Goal: Task Accomplishment & Management: Use online tool/utility

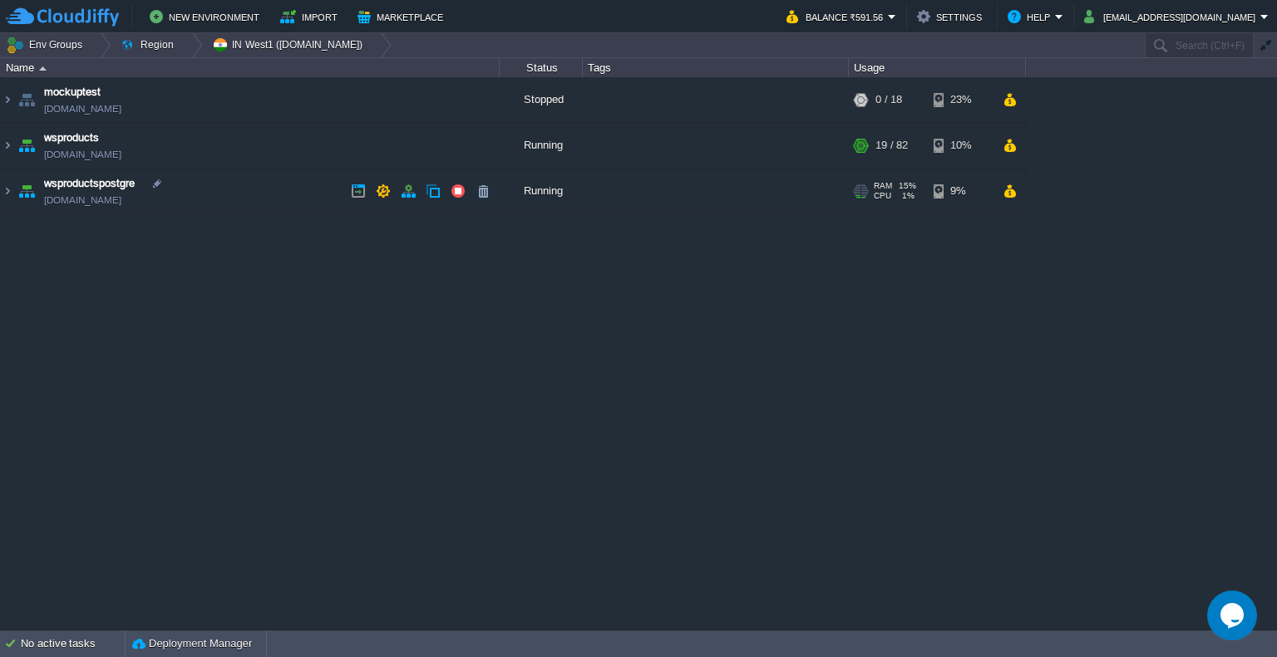
click at [552, 194] on div "Running" at bounding box center [541, 191] width 83 height 45
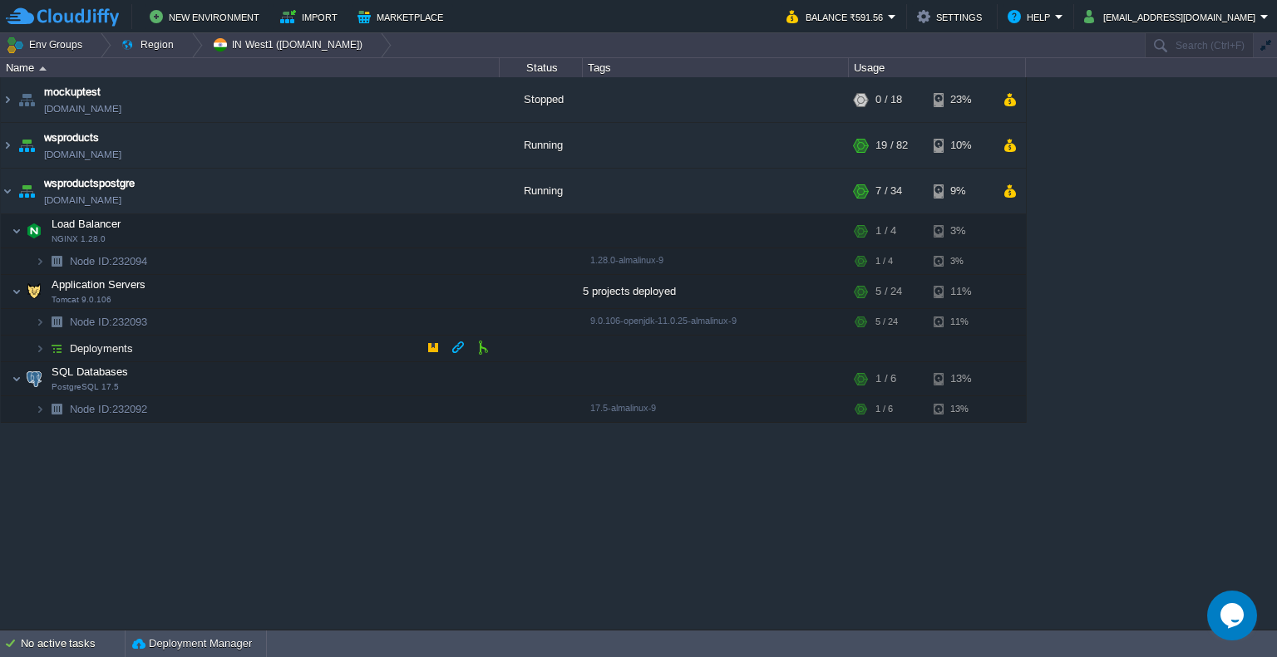
click at [229, 353] on td "Deployments" at bounding box center [250, 349] width 499 height 27
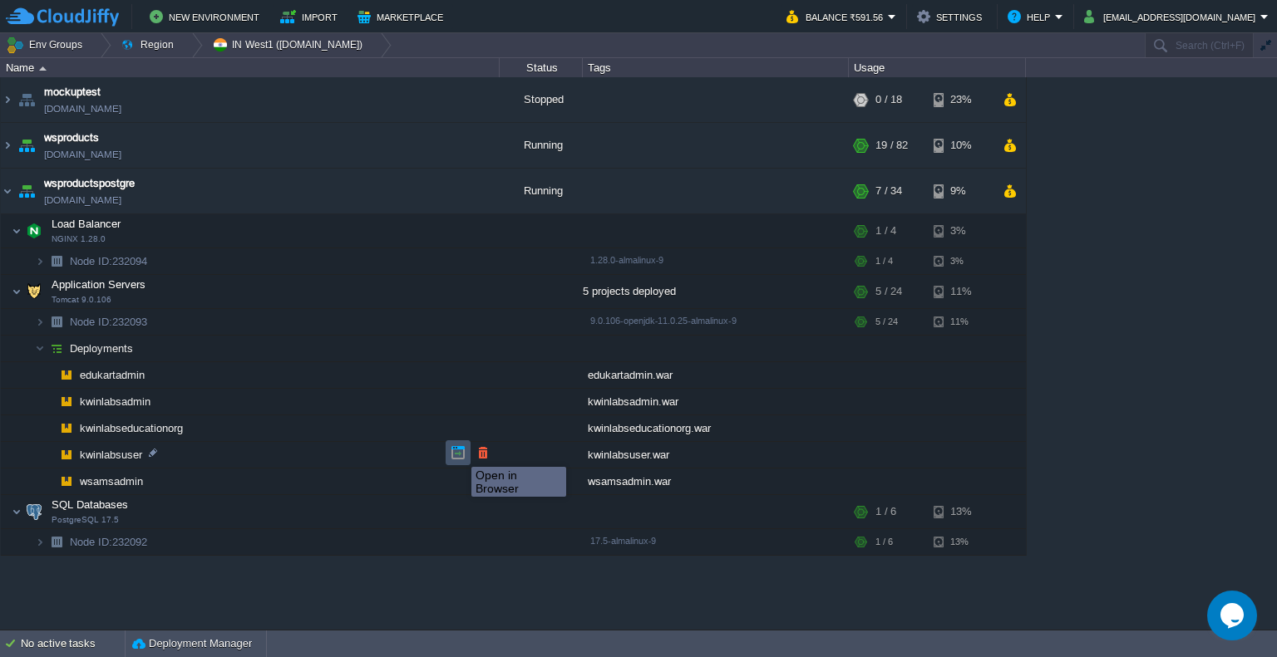
click at [459, 452] on button "button" at bounding box center [458, 453] width 15 height 15
click at [459, 450] on button "button" at bounding box center [458, 453] width 15 height 15
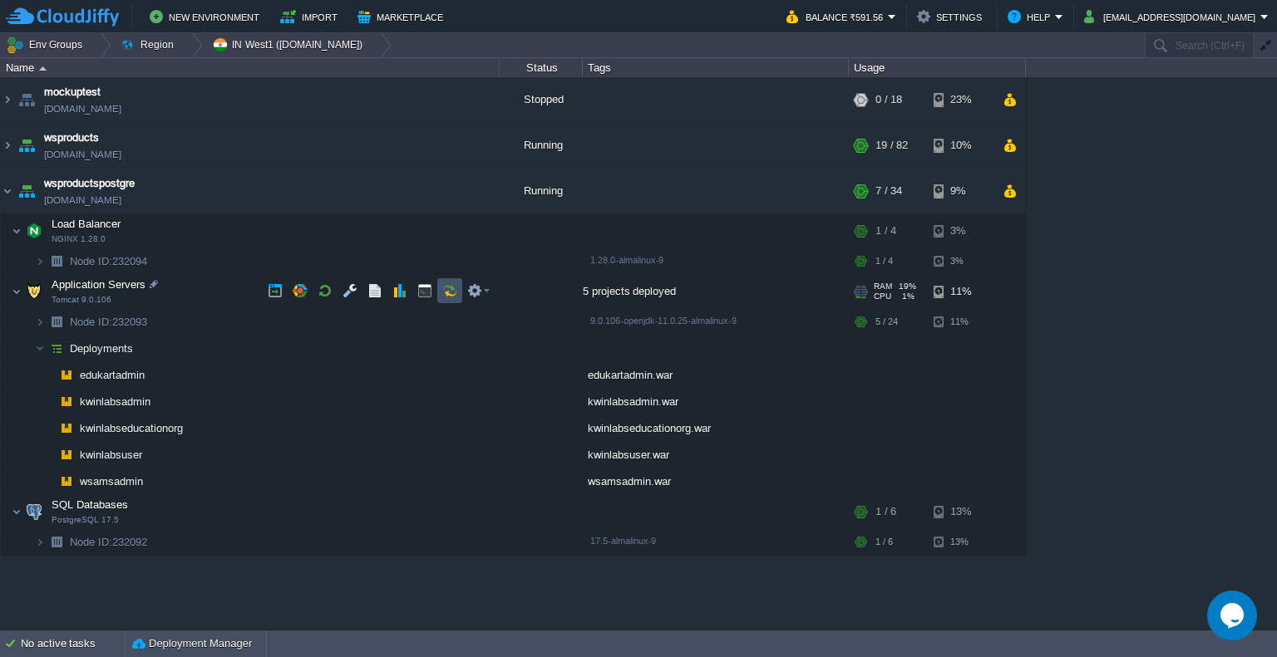
click at [450, 293] on button "button" at bounding box center [449, 290] width 15 height 15
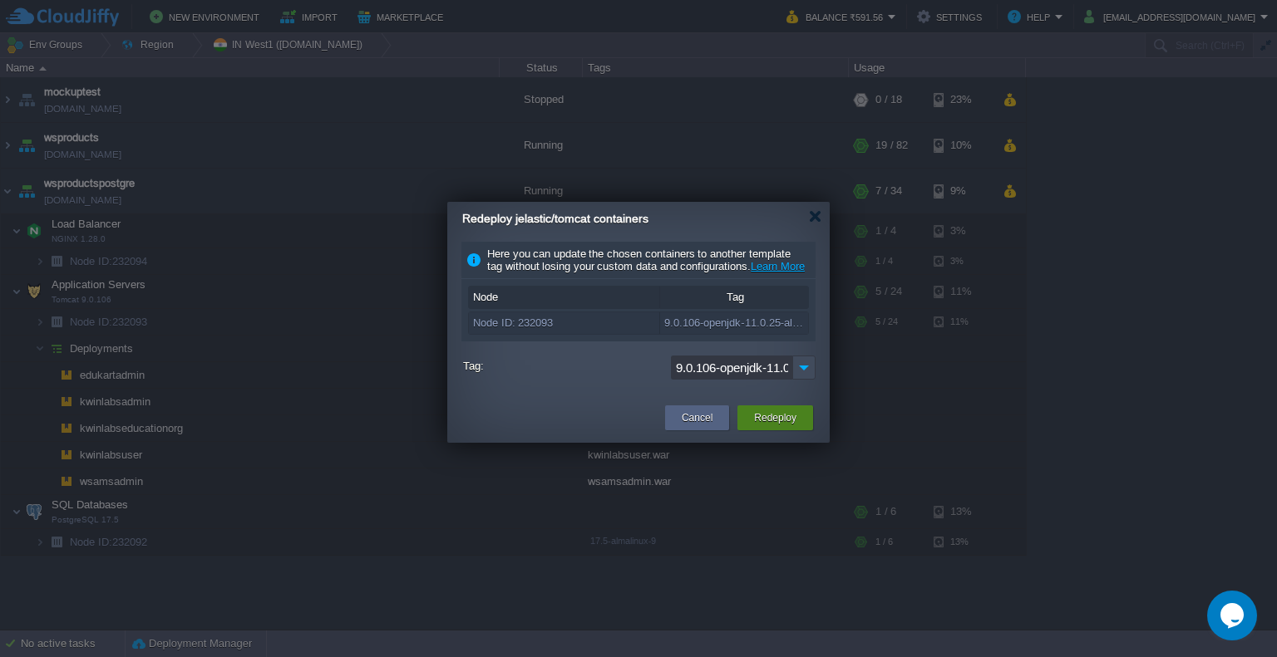
click at [771, 426] on button "Redeploy" at bounding box center [775, 418] width 42 height 17
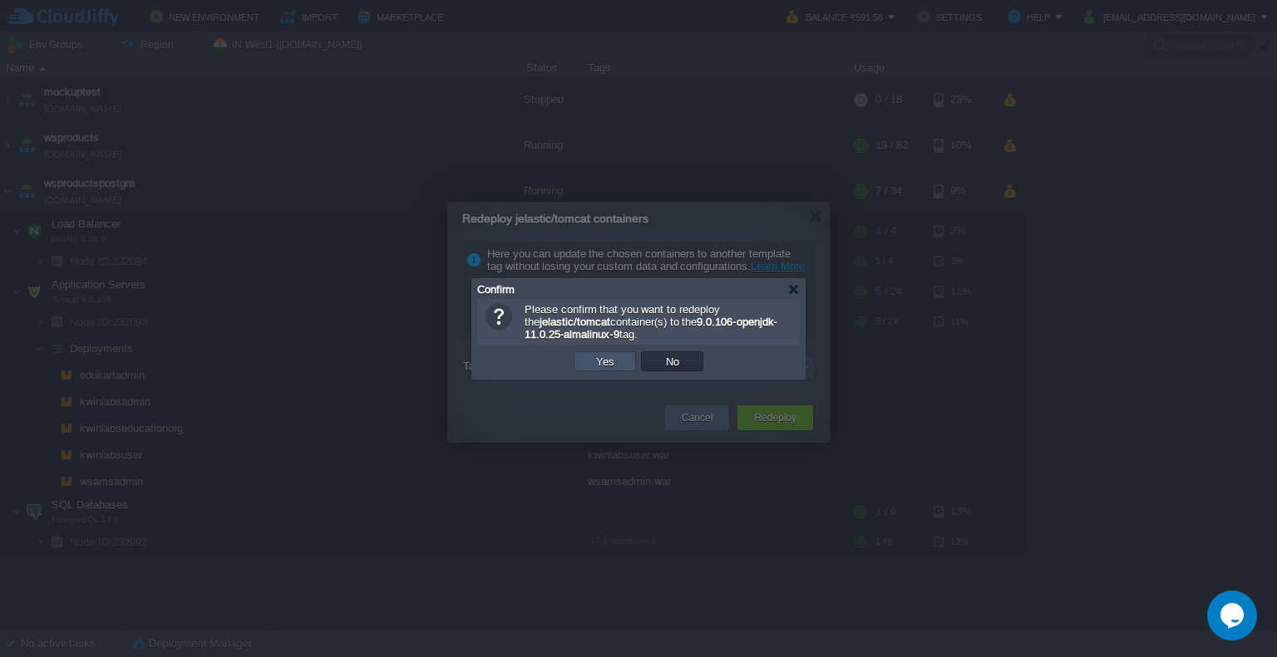
click at [615, 360] on button "Yes" at bounding box center [605, 361] width 28 height 15
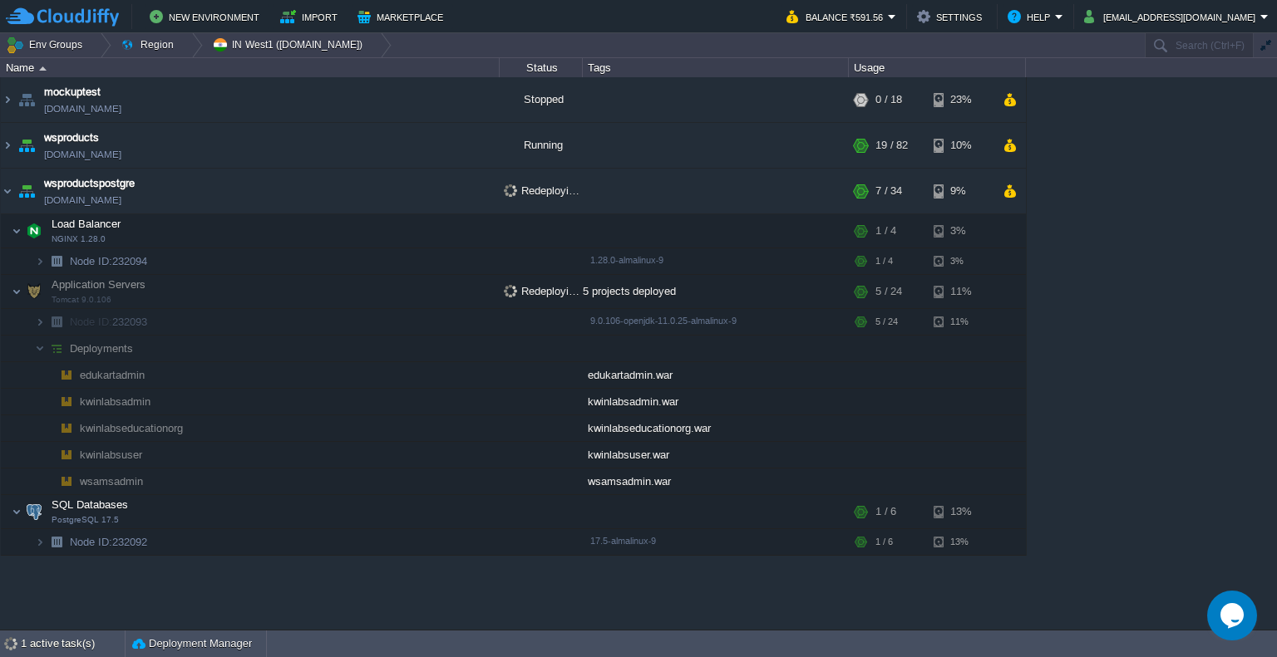
click at [1130, 362] on div "mockuptest [DOMAIN_NAME] Stopped + Add to Env Group RAM 0% CPU 0% 0 / 18 23% ws…" at bounding box center [638, 353] width 1277 height 553
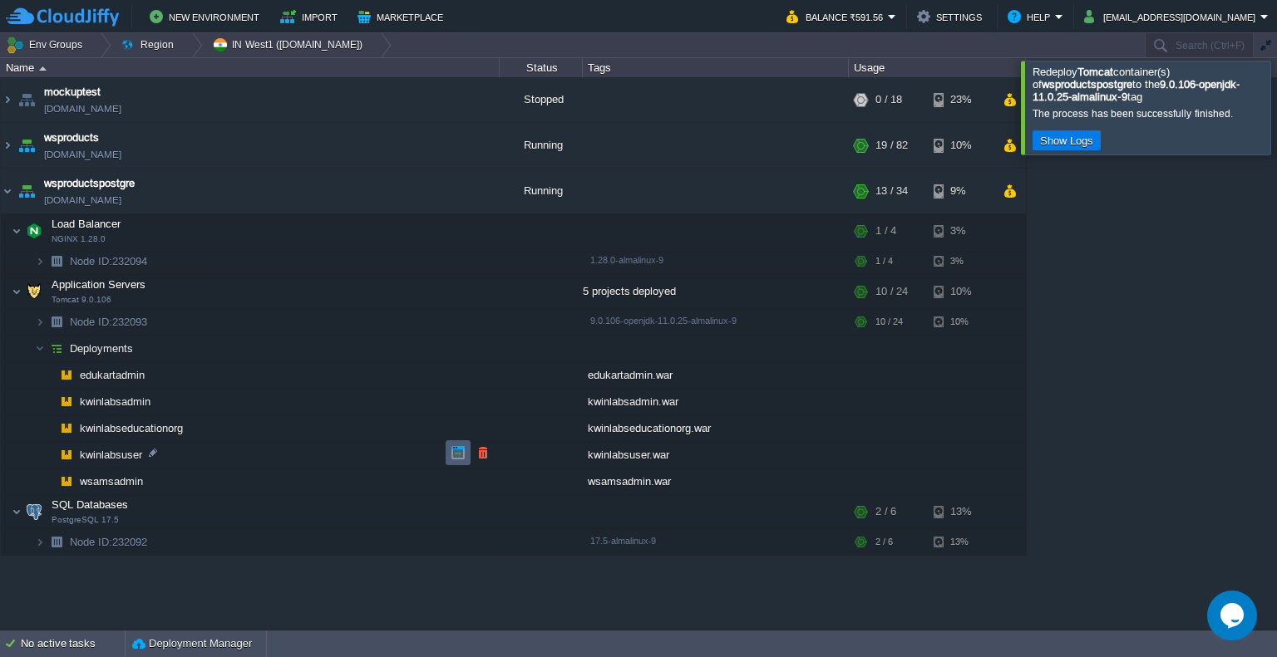
click at [457, 445] on td at bounding box center [458, 453] width 25 height 25
click at [1276, 109] on div at bounding box center [1297, 107] width 0 height 93
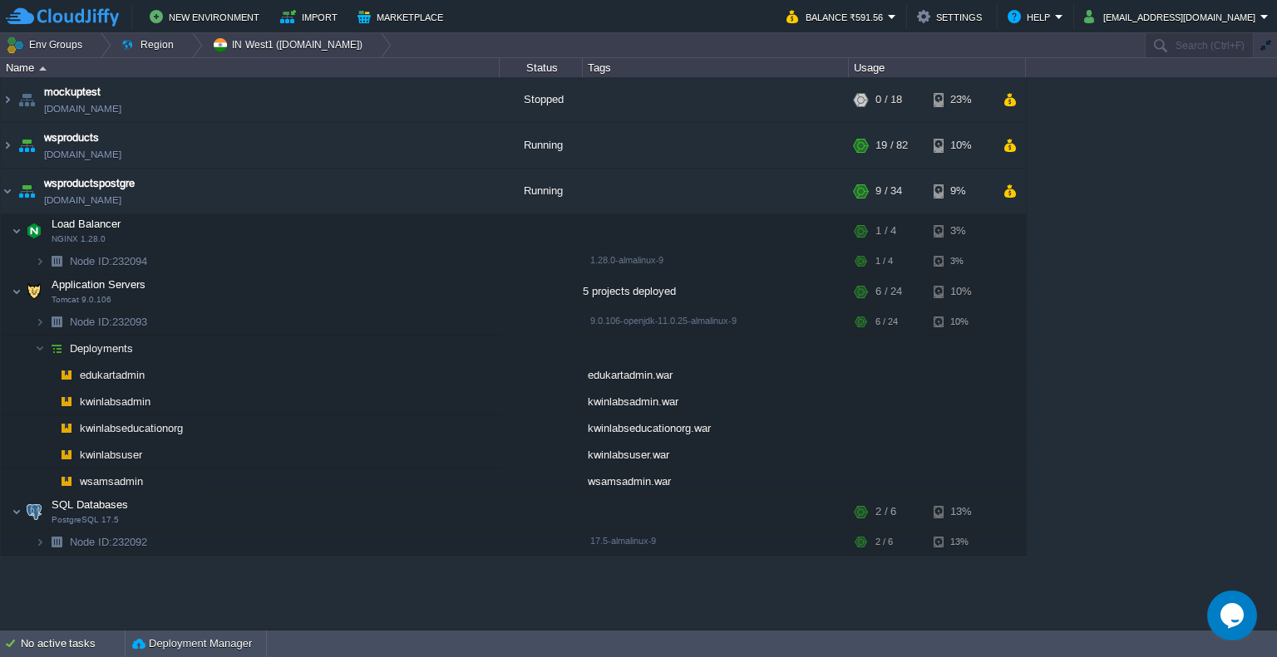
click at [1145, 171] on div "mockuptest [DOMAIN_NAME] Stopped + Add to Env Group RAM 0% CPU 0% 0 / 18 23% ws…" at bounding box center [638, 353] width 1277 height 553
click at [1083, 220] on div "mockuptest [DOMAIN_NAME] Stopped + Add to Env Group RAM 0% CPU 0% 0 / 18 23% ws…" at bounding box center [638, 353] width 1277 height 553
click at [1057, 272] on div "mockuptest [DOMAIN_NAME] Stopped + Add to Env Group RAM 0% CPU 0% 0 / 18 23% ws…" at bounding box center [638, 353] width 1277 height 553
click at [1066, 234] on div "mockuptest [DOMAIN_NAME] Stopped + Add to Env Group RAM 0% CPU 0% 0 / 18 23% ws…" at bounding box center [638, 353] width 1277 height 553
click at [438, 342] on button "button" at bounding box center [433, 347] width 15 height 15
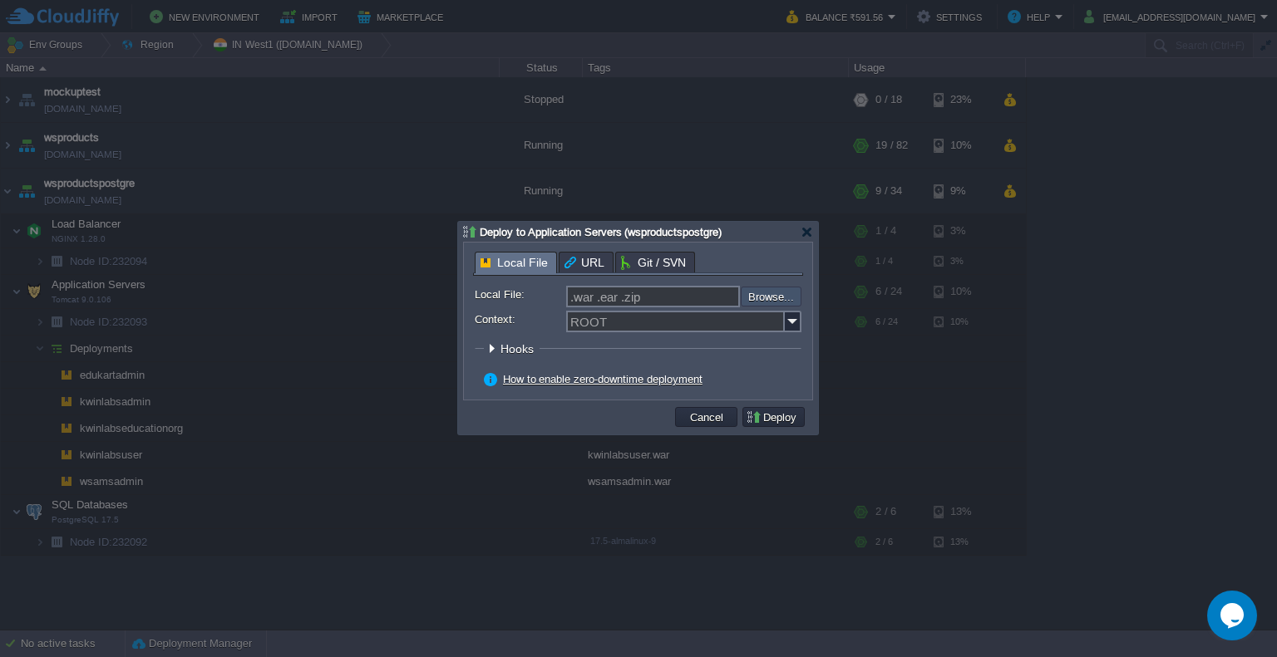
click at [753, 296] on input "file" at bounding box center [696, 297] width 210 height 20
click at [775, 305] on input "file" at bounding box center [696, 297] width 210 height 20
type input "C:\fakepath\kwinlabsuser.war"
type input "kwinlabsuser.war"
click at [792, 328] on img at bounding box center [793, 322] width 17 height 22
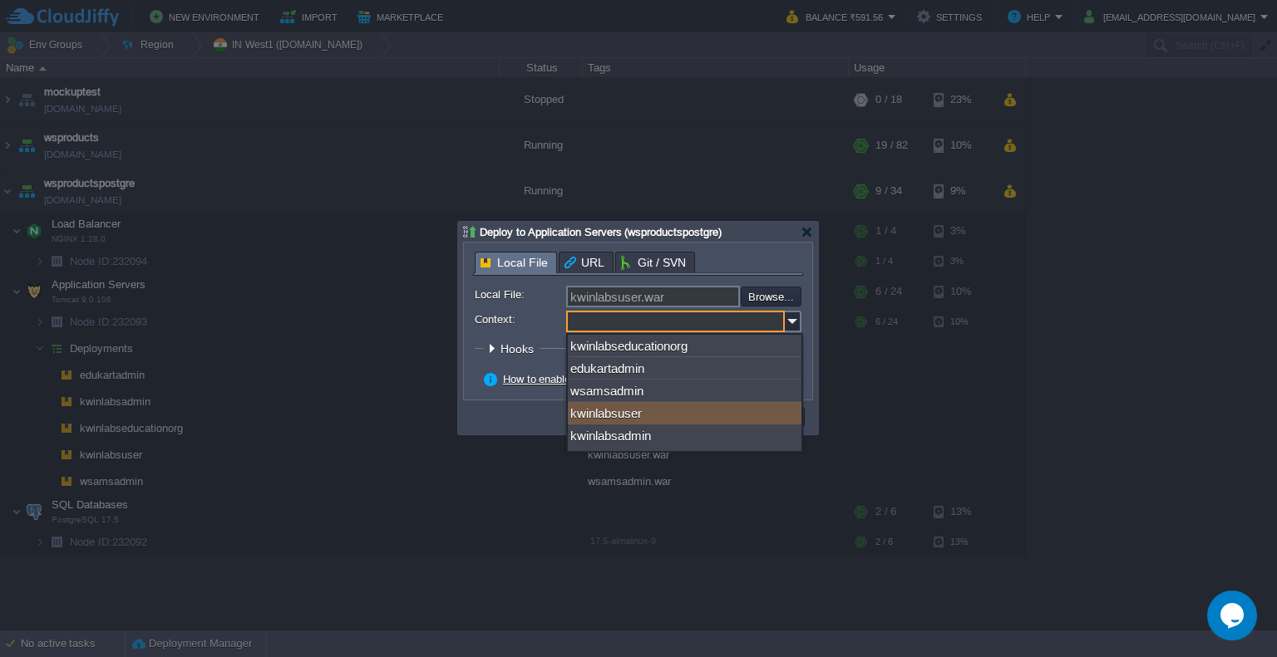
click at [695, 411] on div "kwinlabsuser" at bounding box center [685, 413] width 234 height 22
type input "kwinlabsuser"
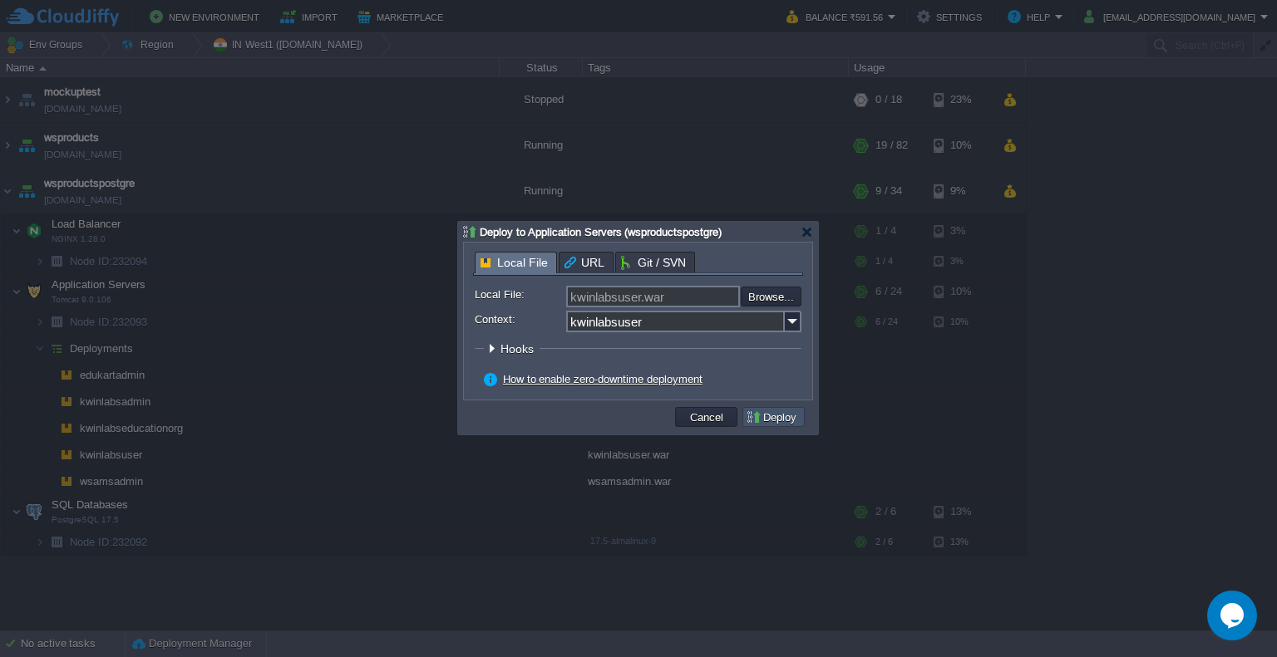
click at [788, 421] on button "Deploy" at bounding box center [774, 417] width 56 height 15
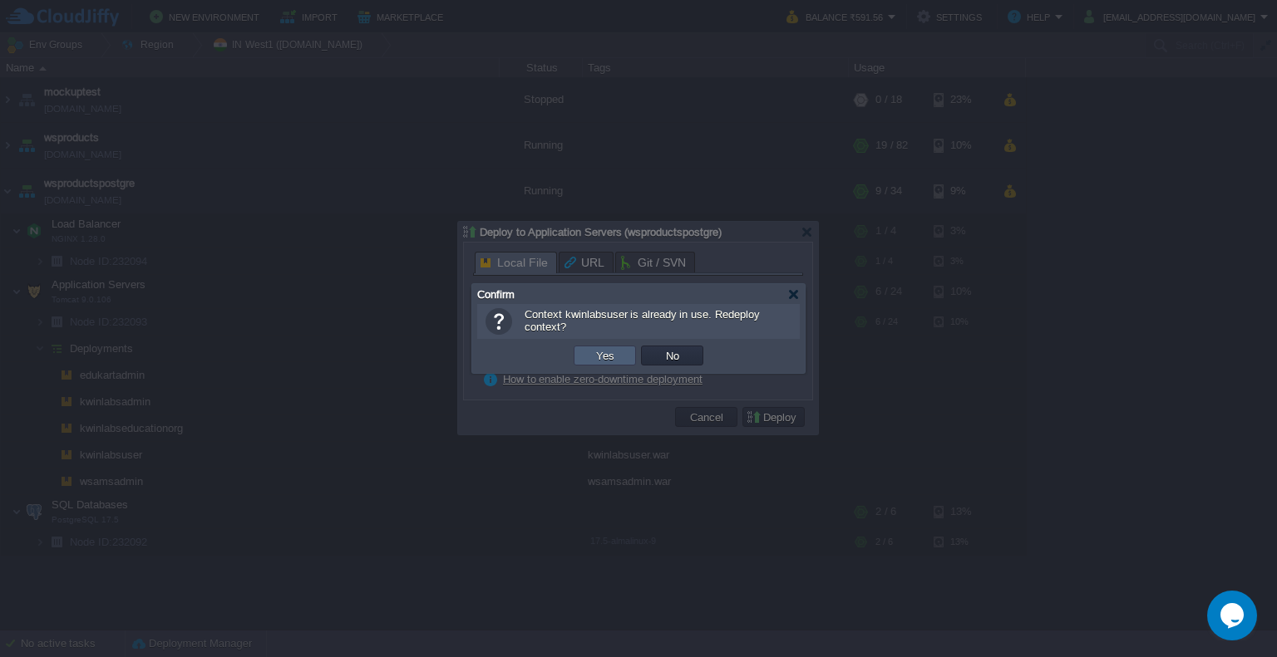
click at [613, 352] on button "Yes" at bounding box center [605, 355] width 28 height 15
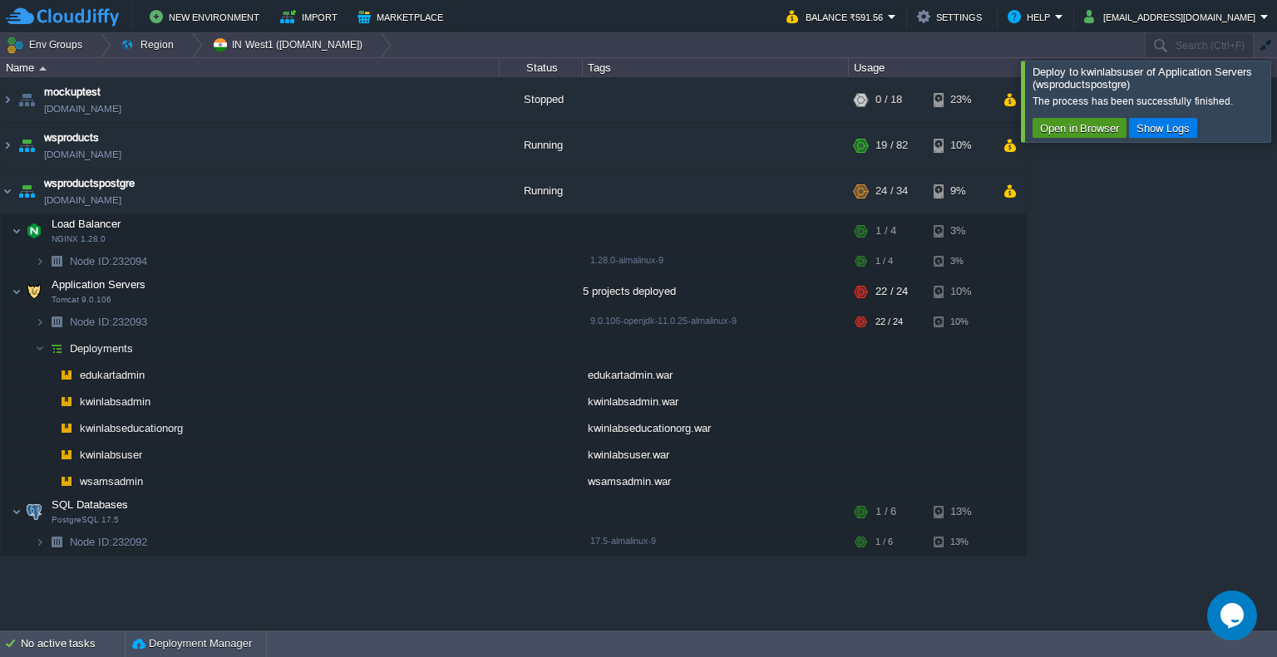
click at [1084, 125] on button "Open in Browser" at bounding box center [1079, 128] width 89 height 15
